Goal: Information Seeking & Learning: Learn about a topic

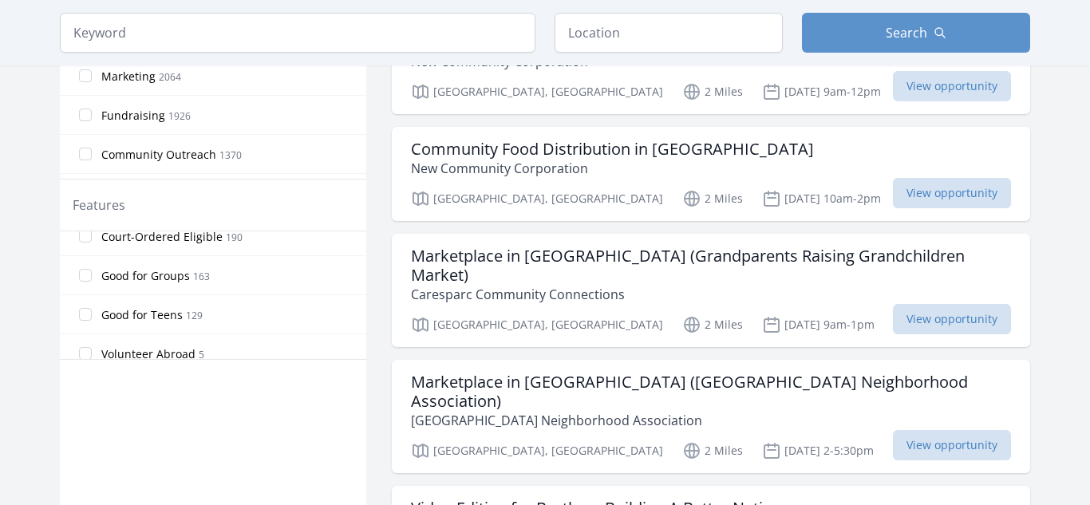
scroll to position [380, 0]
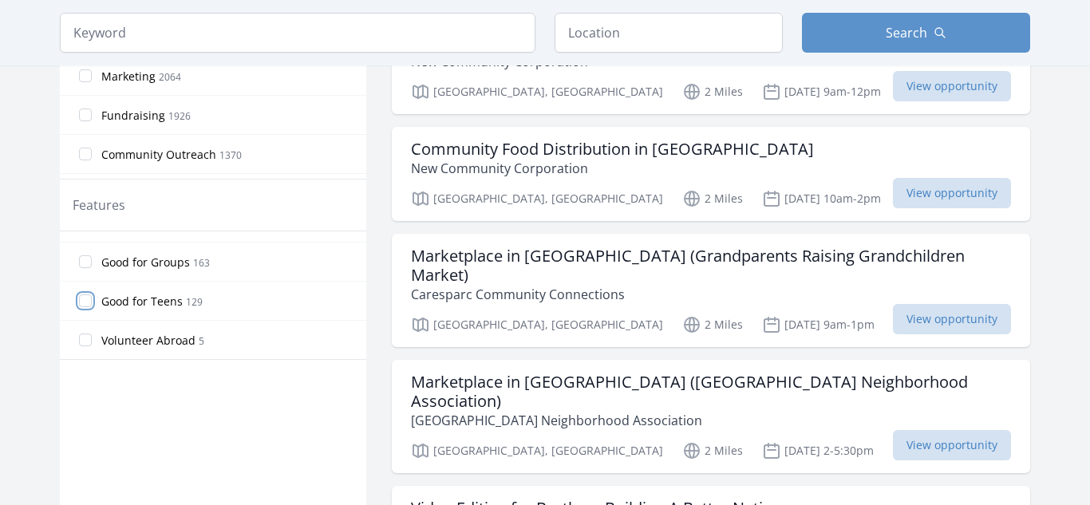
click at [82, 306] on input "Good for Teens 129" at bounding box center [85, 301] width 13 height 13
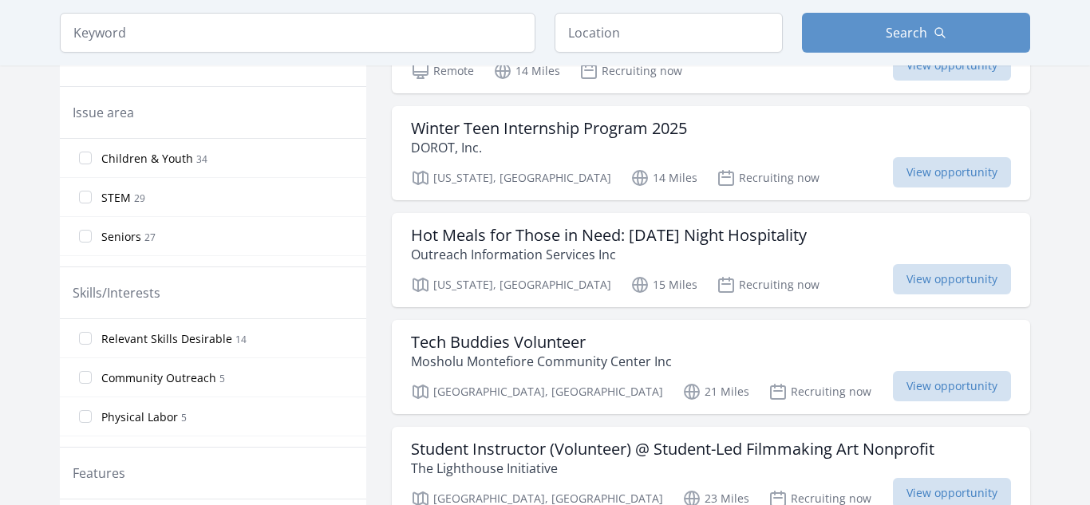
scroll to position [456, 0]
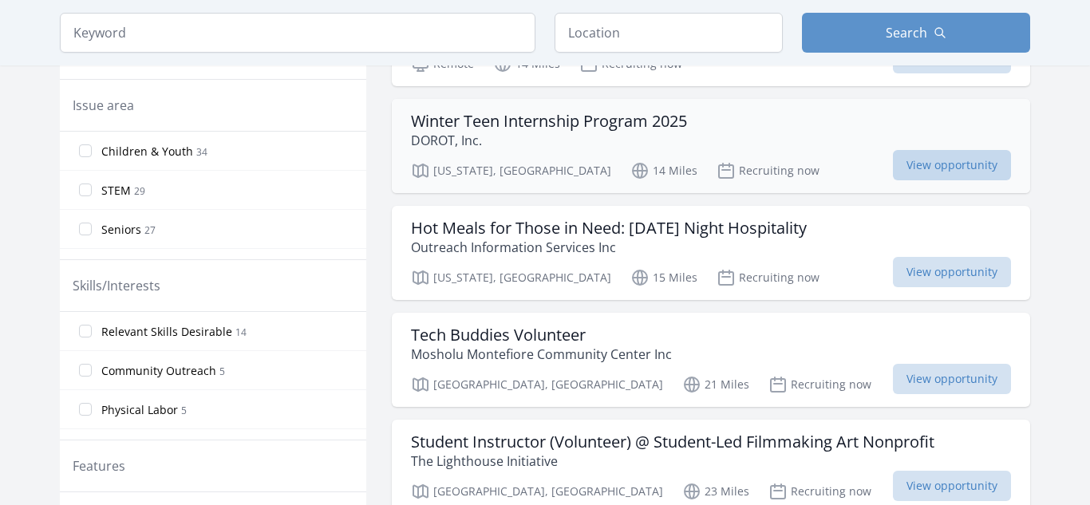
click at [913, 164] on span "View opportunity" at bounding box center [952, 165] width 118 height 30
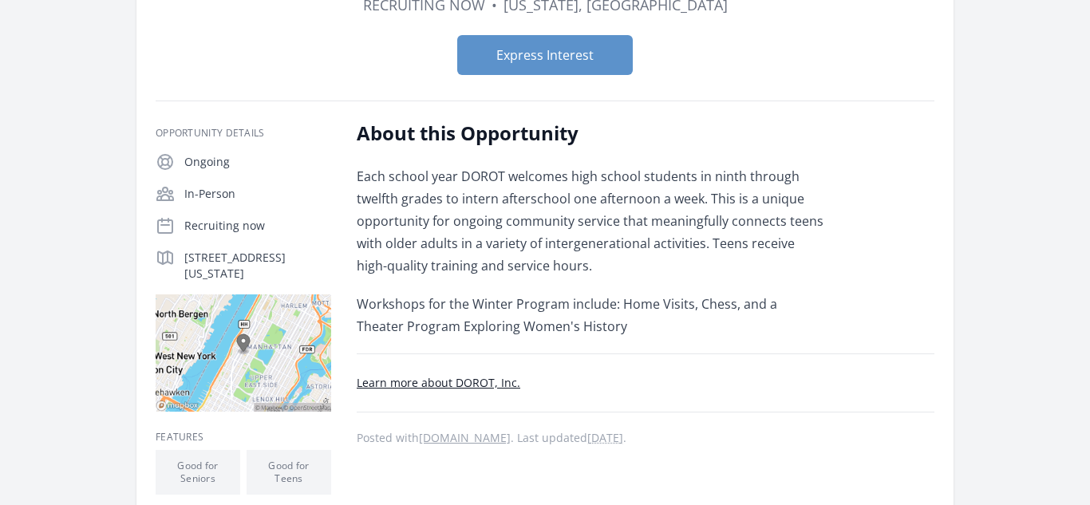
scroll to position [172, 0]
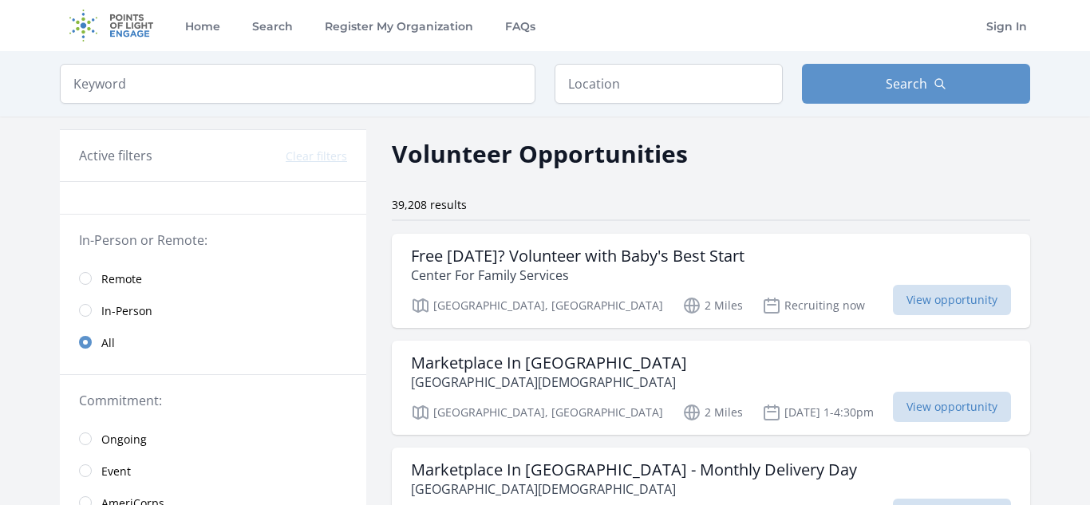
click at [98, 279] on link "Remote" at bounding box center [213, 279] width 307 height 32
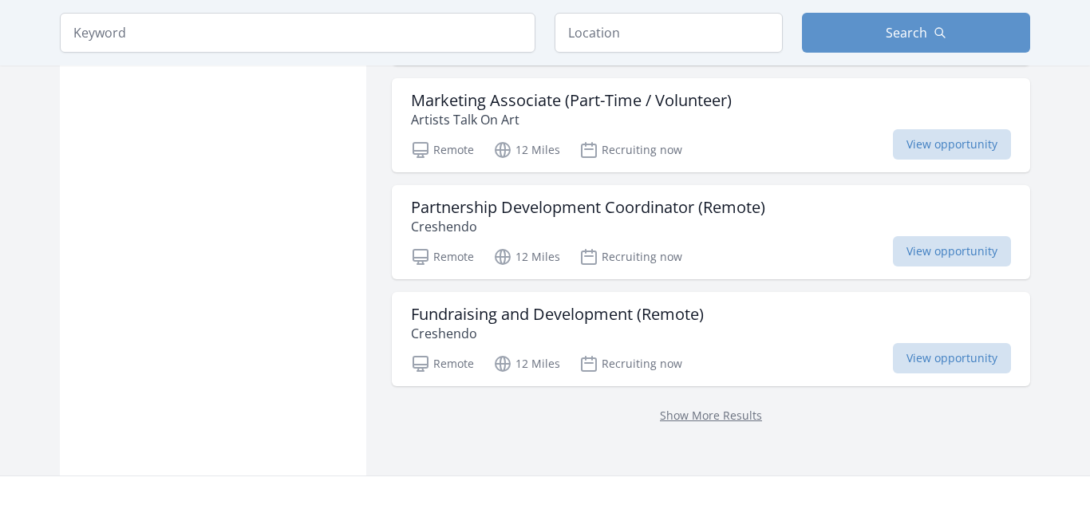
scroll to position [2134, 0]
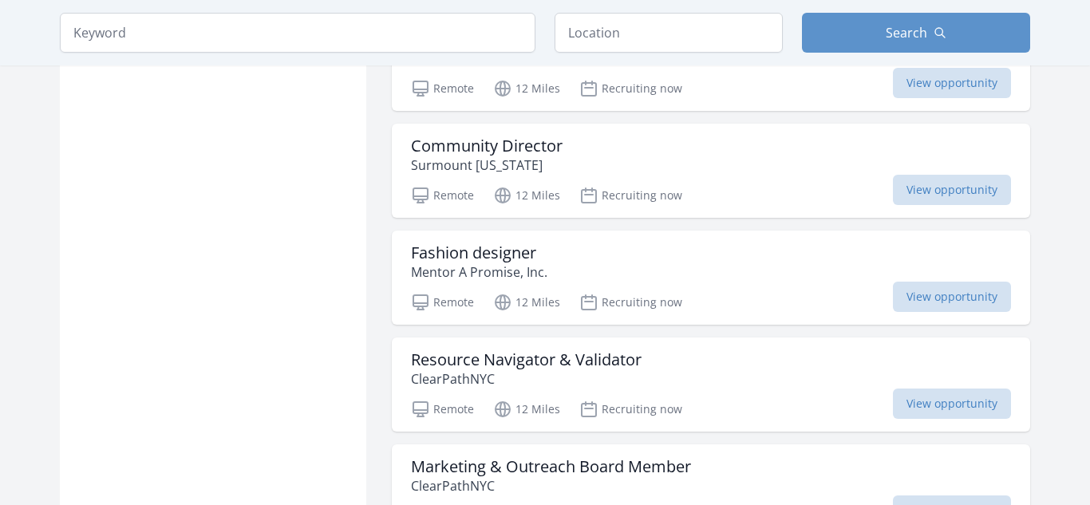
scroll to position [3885, 0]
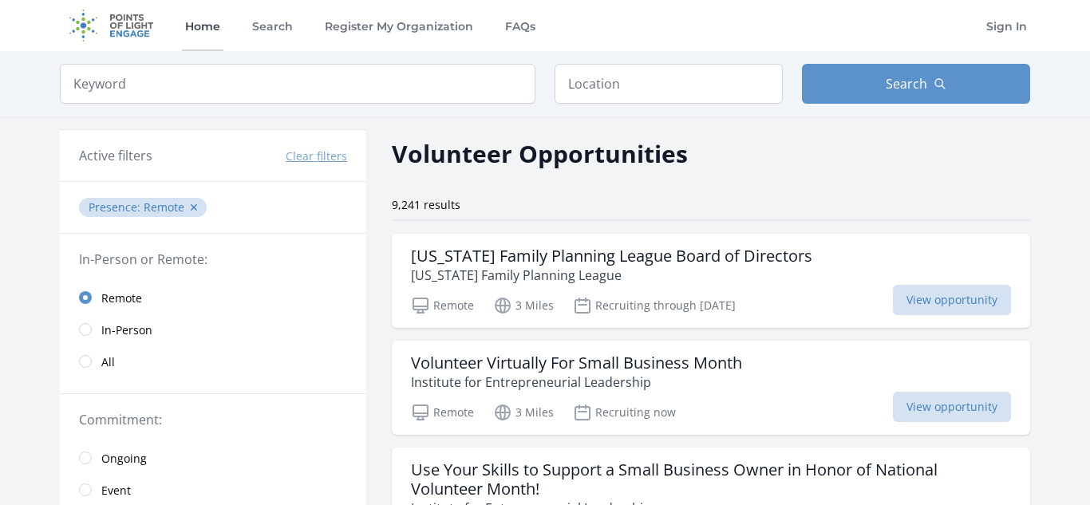
click at [204, 35] on link "Home" at bounding box center [203, 25] width 42 height 51
